Goal: Transaction & Acquisition: Book appointment/travel/reservation

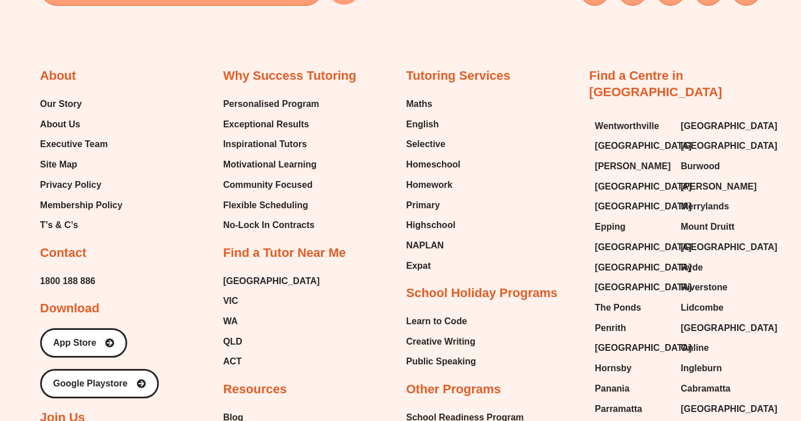
scroll to position [4621, 0]
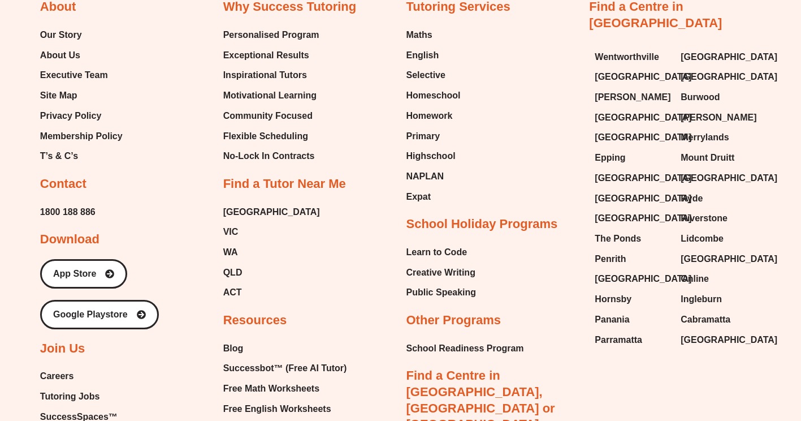
click at [59, 367] on span "Careers" at bounding box center [57, 375] width 34 height 17
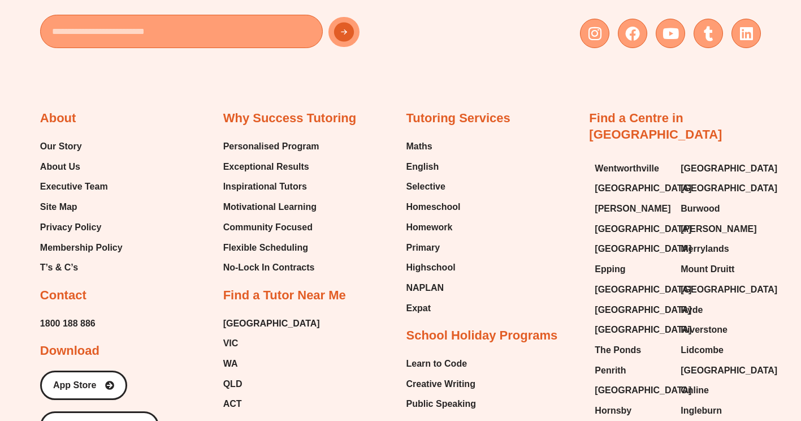
scroll to position [4481, 0]
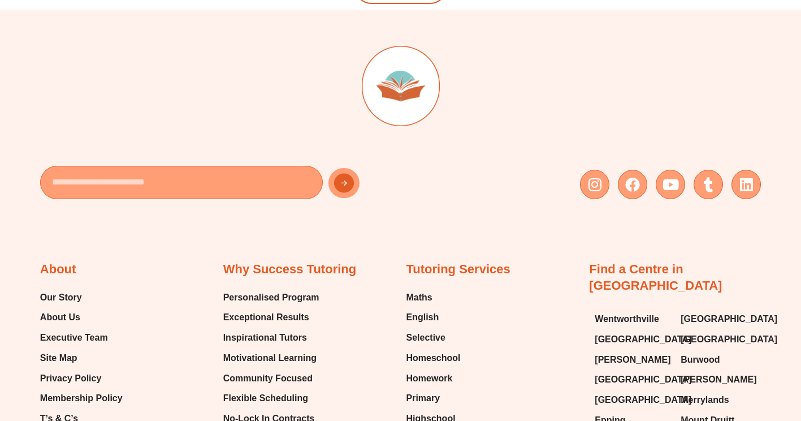
scroll to position [2431, 0]
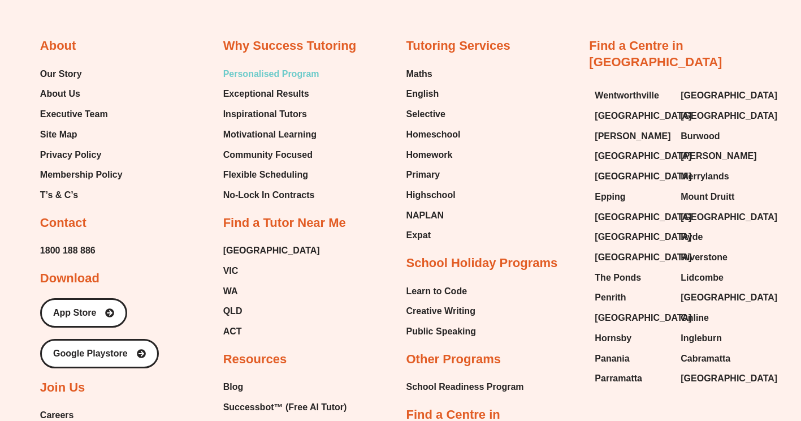
click at [268, 71] on span "Personalised Program" at bounding box center [271, 74] width 96 height 17
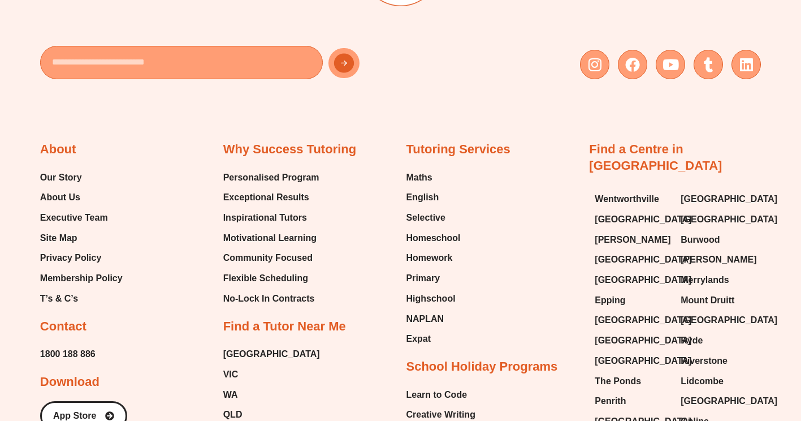
scroll to position [1788, 0]
click at [266, 188] on span "Exceptional Results" at bounding box center [266, 196] width 86 height 17
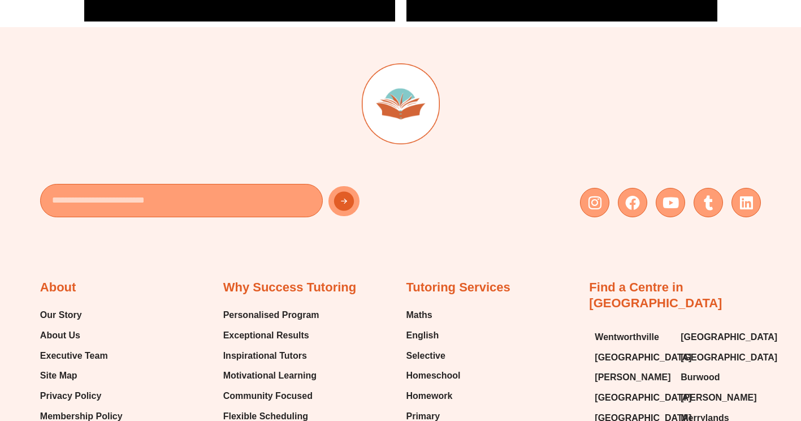
scroll to position [3116, 0]
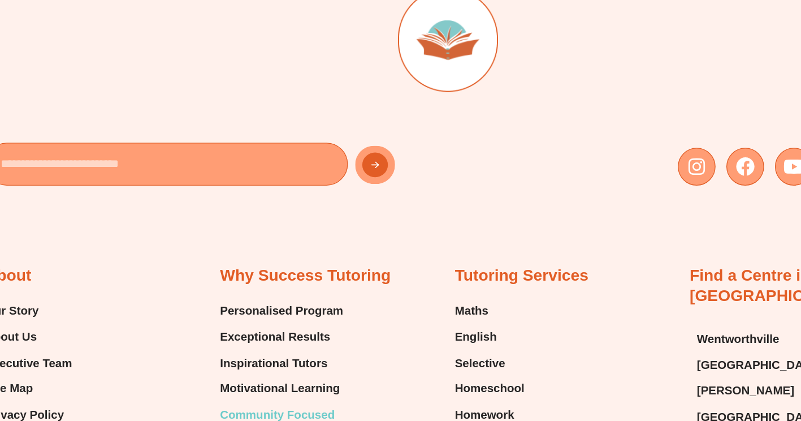
click at [237, 383] on span "Community Focused" at bounding box center [267, 391] width 89 height 17
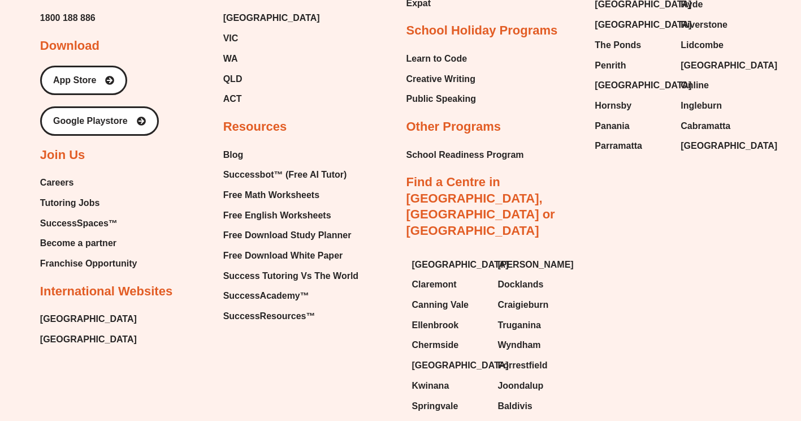
scroll to position [2425, 0]
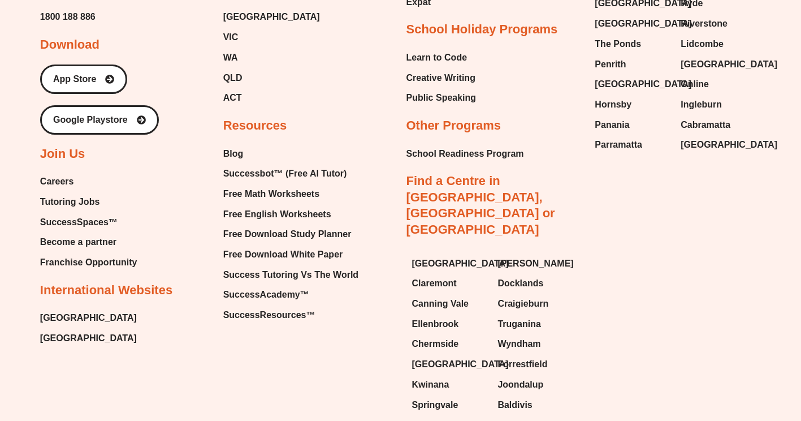
click at [69, 193] on span "Tutoring Jobs" at bounding box center [69, 201] width 59 height 17
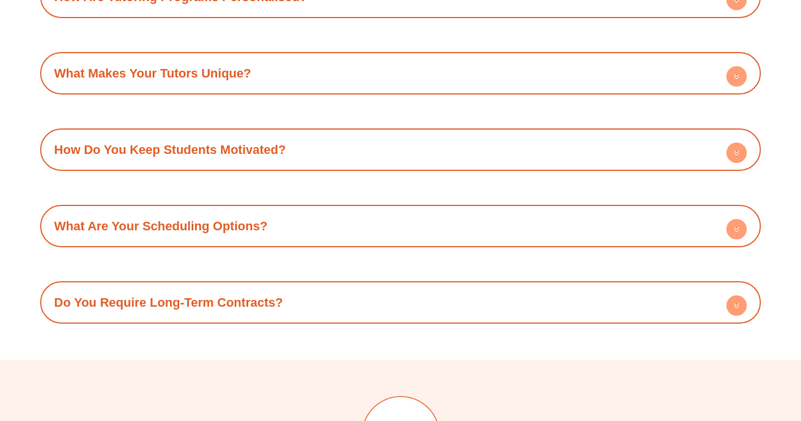
scroll to position [1578, 0]
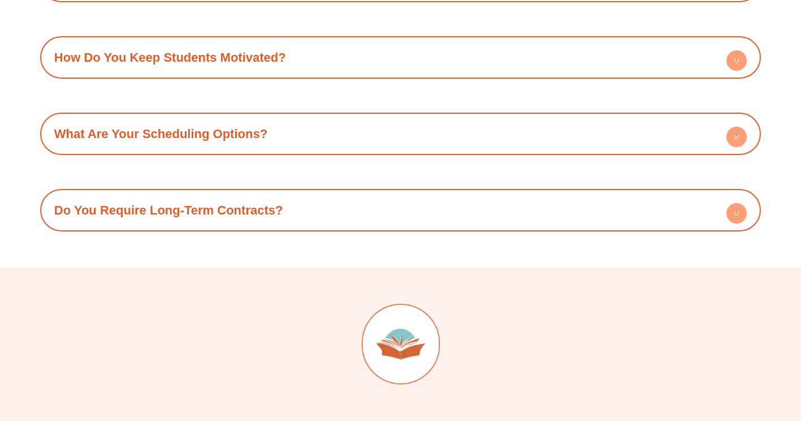
click at [205, 211] on link "Do You Require Long-Term Contracts?" at bounding box center [168, 210] width 229 height 14
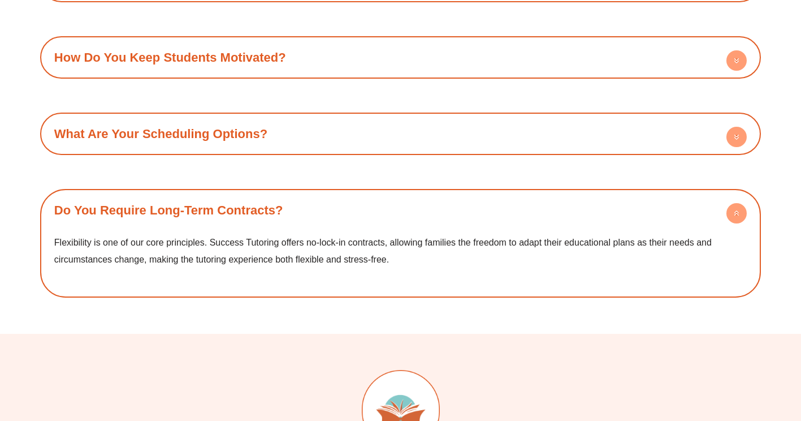
click at [205, 211] on link "Do You Require Long-Term Contracts?" at bounding box center [168, 210] width 229 height 14
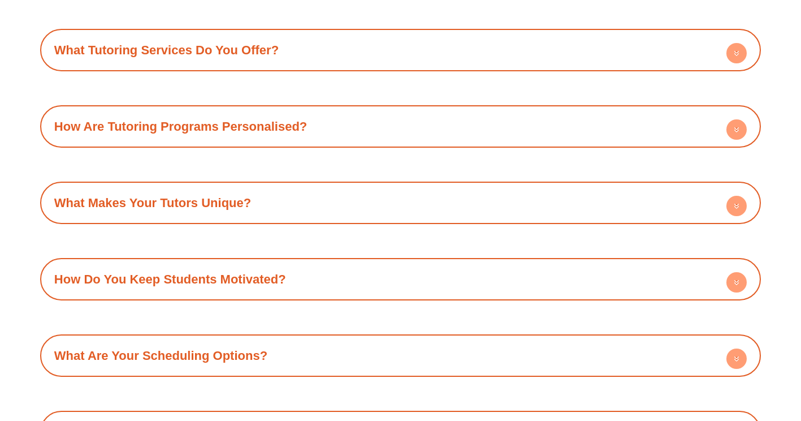
scroll to position [1355, 0]
click at [194, 209] on link "What Makes Your Tutors Unique?" at bounding box center [152, 203] width 197 height 14
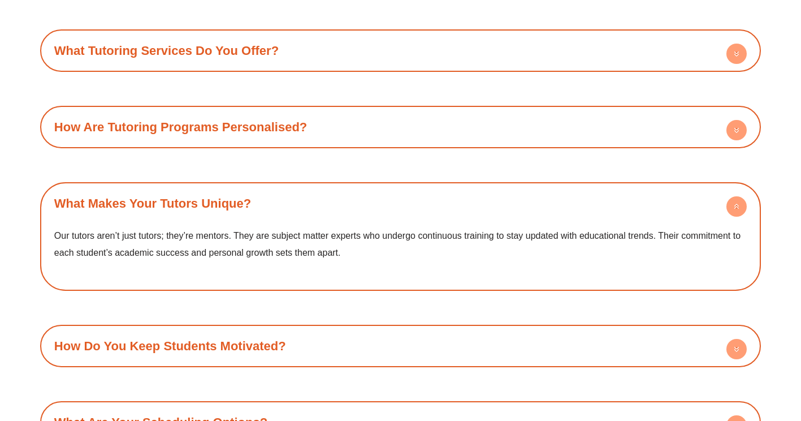
click at [192, 209] on link "What Makes Your Tutors Unique?" at bounding box center [152, 203] width 197 height 14
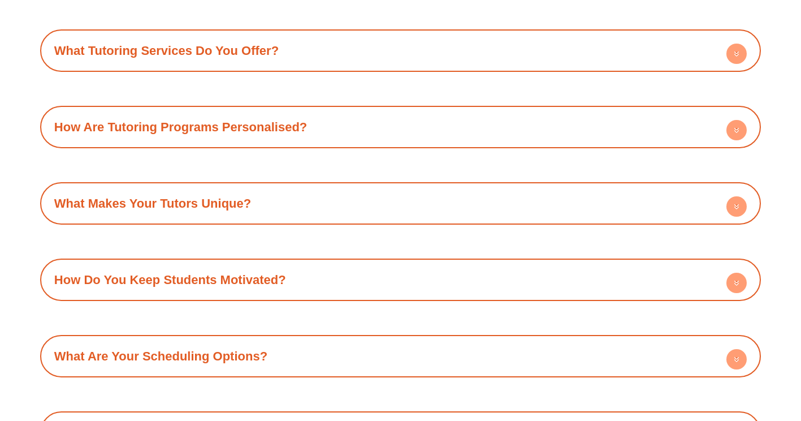
click at [234, 62] on h4 "What Tutoring Services Do You Offer?" at bounding box center [400, 50] width 709 height 31
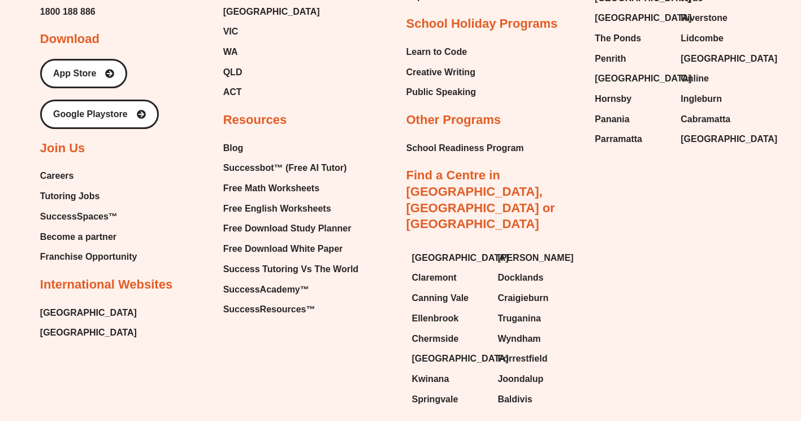
scroll to position [2364, 0]
click at [76, 216] on span "SuccessSpaces™" at bounding box center [78, 215] width 77 height 17
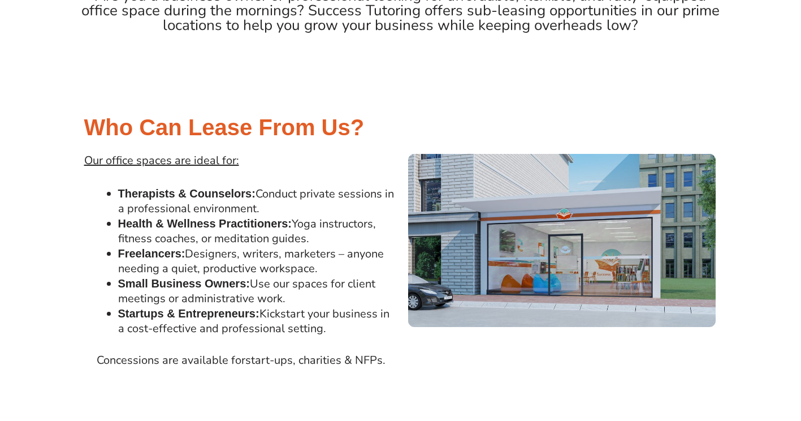
scroll to position [445, 0]
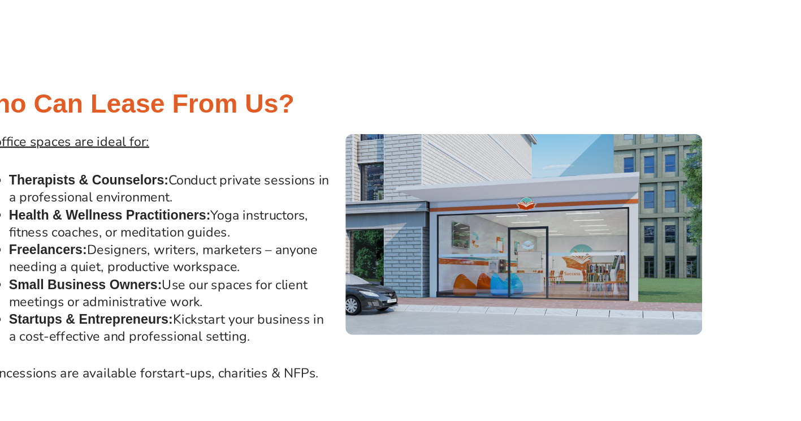
click at [246, 285] on b "Small Business Owners:" at bounding box center [184, 282] width 132 height 12
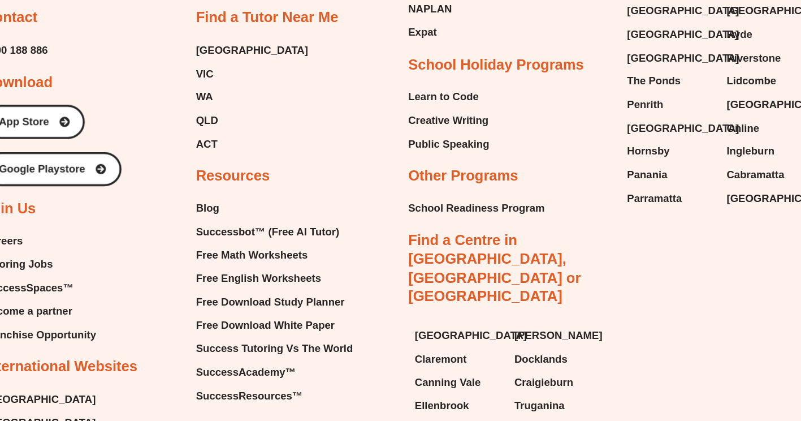
scroll to position [2987, 0]
click at [435, 231] on span "School Readiness Program" at bounding box center [465, 236] width 118 height 17
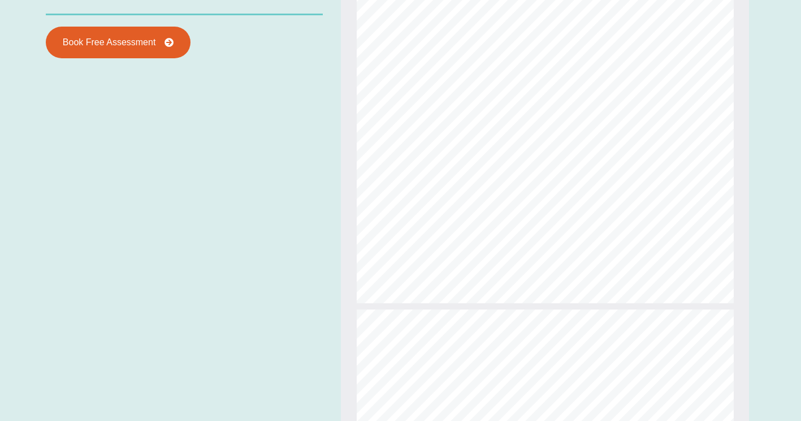
scroll to position [1202, 0]
type input "**"
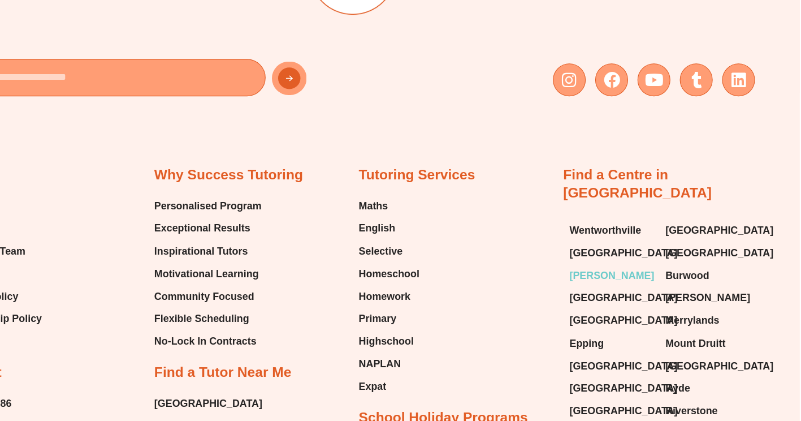
scroll to position [4402, 0]
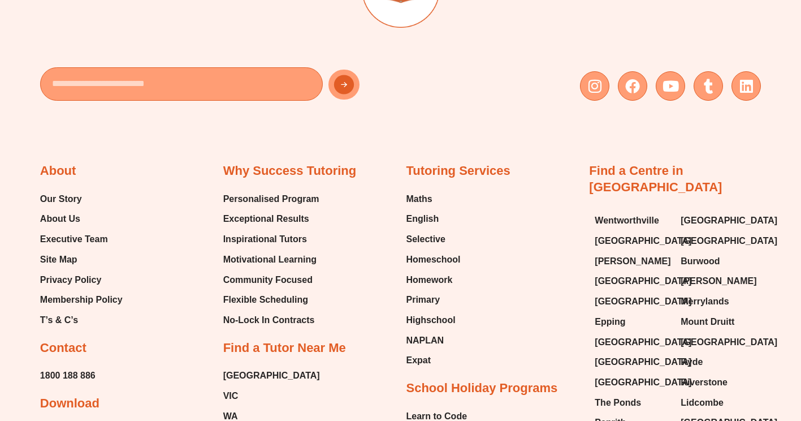
click at [650, 163] on link "Find a Centre in [GEOGRAPHIC_DATA]" at bounding box center [655, 178] width 133 height 31
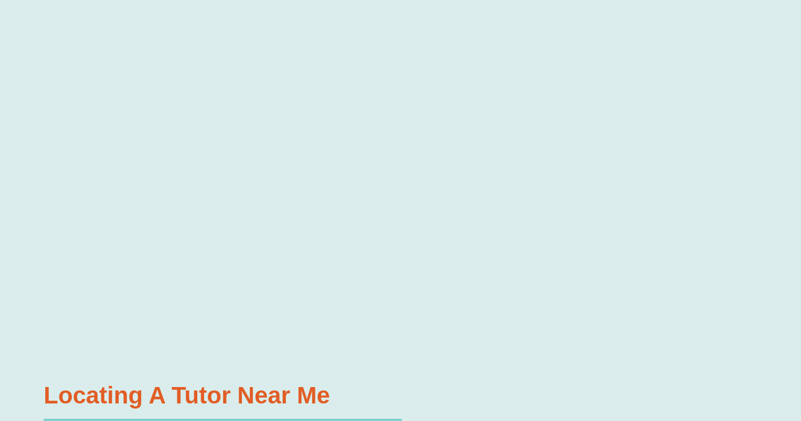
scroll to position [388, 0]
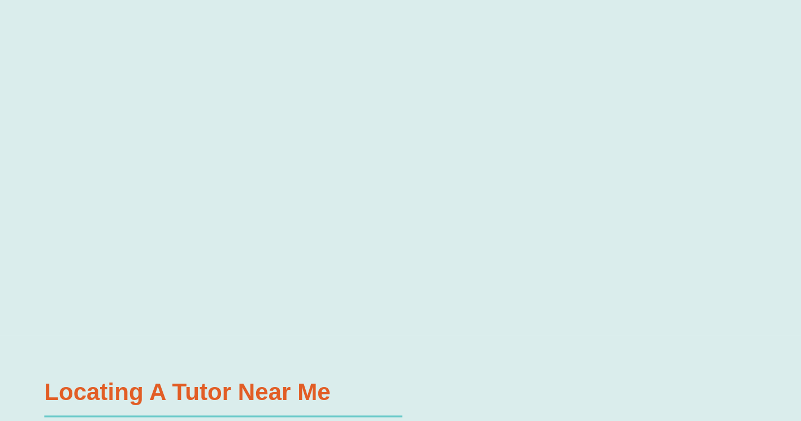
click at [44, 287] on div at bounding box center [400, 166] width 801 height 345
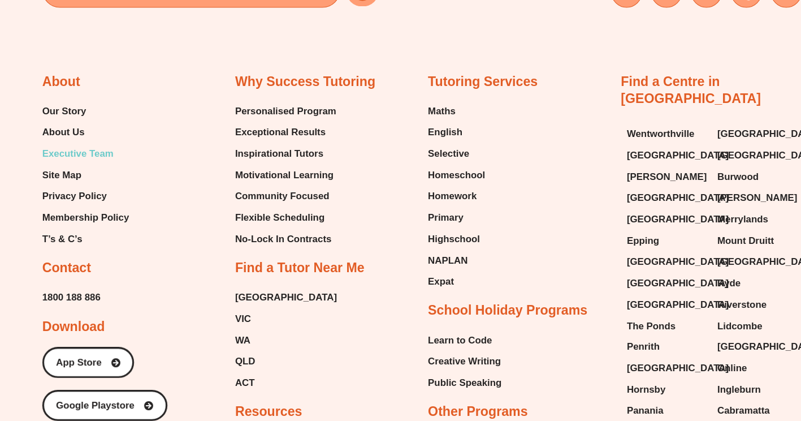
scroll to position [4459, 0]
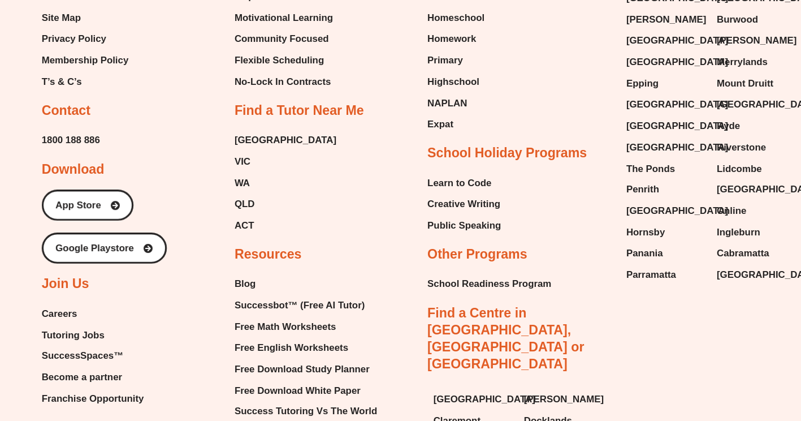
click at [58, 331] on span "Tutoring Jobs" at bounding box center [69, 339] width 59 height 17
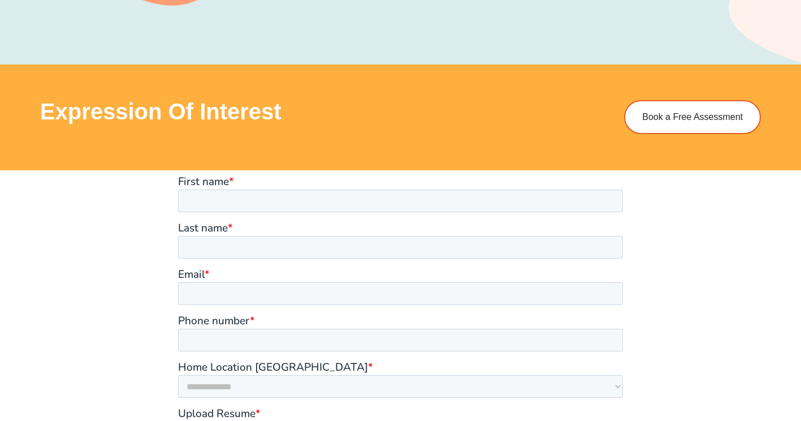
scroll to position [941, 0]
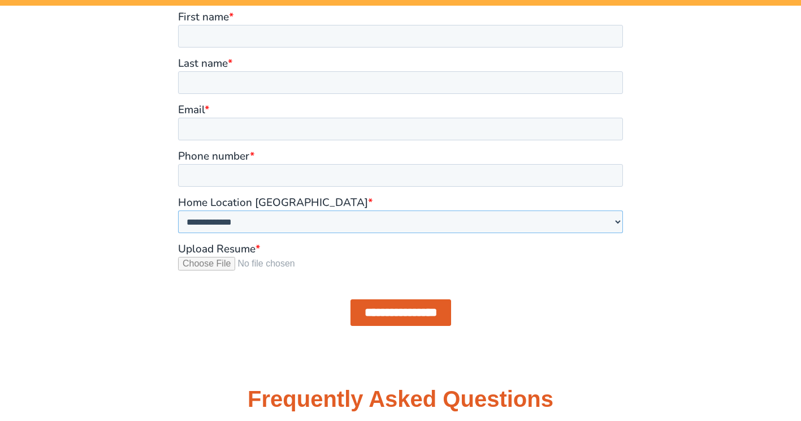
click at [240, 215] on select "**********" at bounding box center [400, 221] width 445 height 23
select select "**********"
click at [178, 210] on select "**********" at bounding box center [400, 221] width 445 height 23
click at [166, 209] on div at bounding box center [401, 178] width 644 height 345
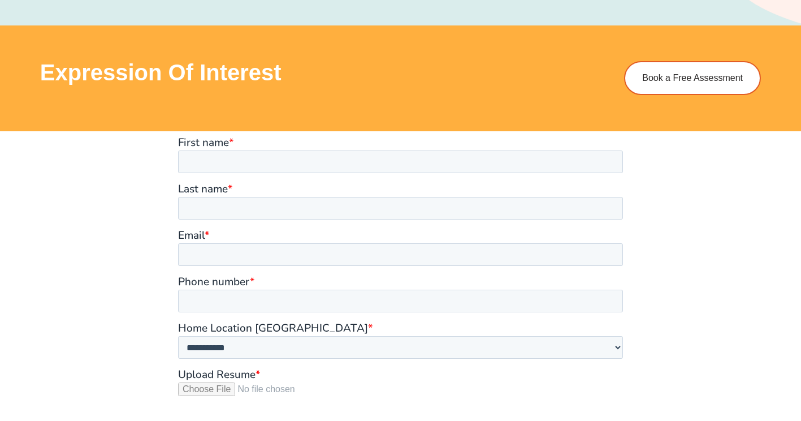
scroll to position [815, 0]
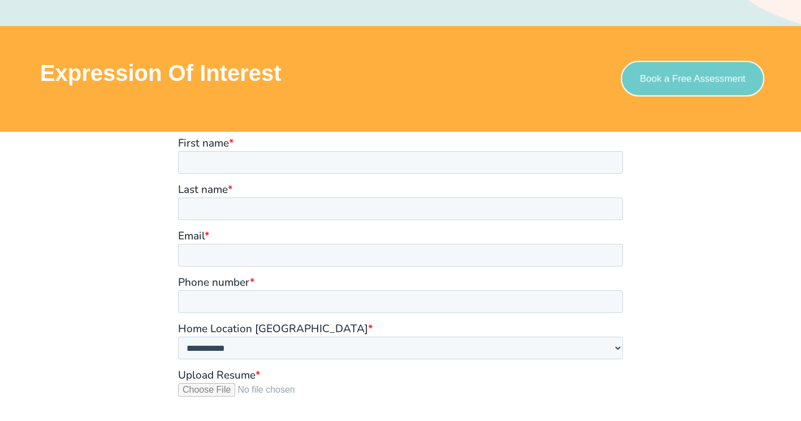
click at [683, 88] on link "Book a Free Assessment" at bounding box center [693, 79] width 144 height 36
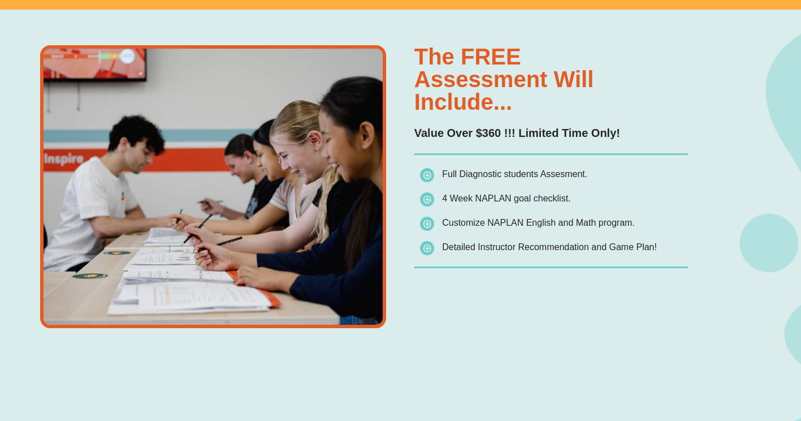
scroll to position [773, 0]
